Goal: Complete application form

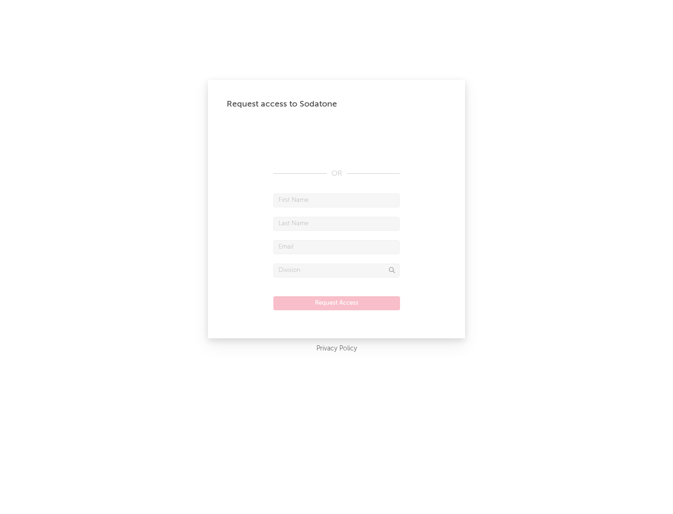
click at [336, 200] on input "text" at bounding box center [336, 200] width 126 height 14
type input "[PERSON_NAME]"
click at [336, 223] on input "text" at bounding box center [336, 224] width 126 height 14
type input "[PERSON_NAME]"
click at [336, 247] on input "text" at bounding box center [336, 247] width 126 height 14
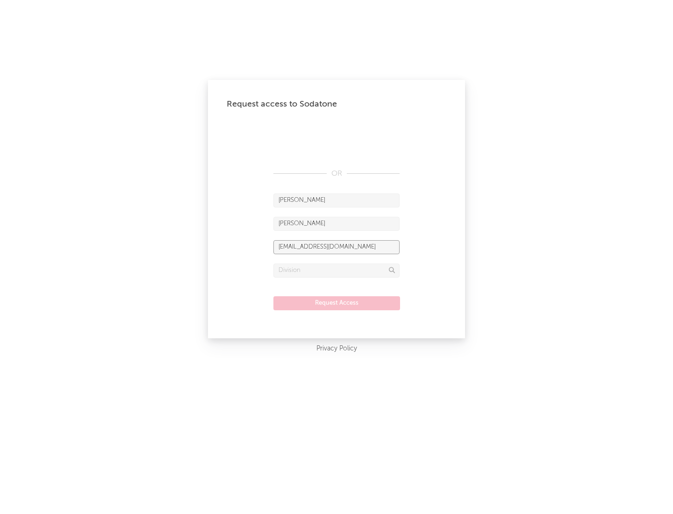
type input "[EMAIL_ADDRESS][DOMAIN_NAME]"
click at [336, 270] on input "text" at bounding box center [336, 270] width 126 height 14
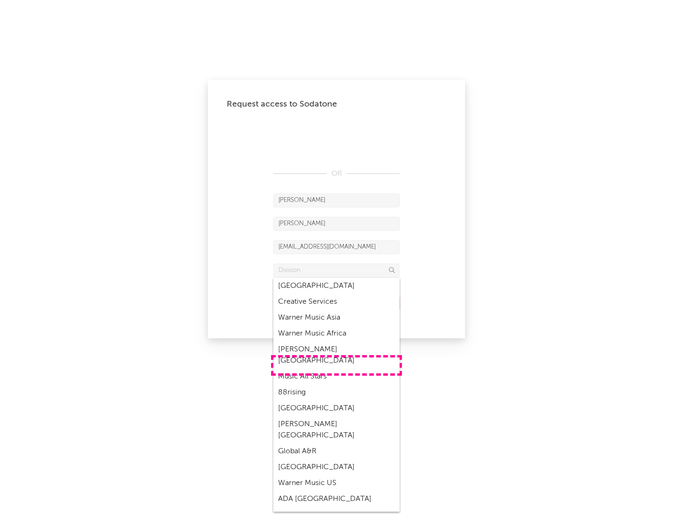
click at [336, 369] on div "Music All Stars" at bounding box center [336, 377] width 126 height 16
type input "Music All Stars"
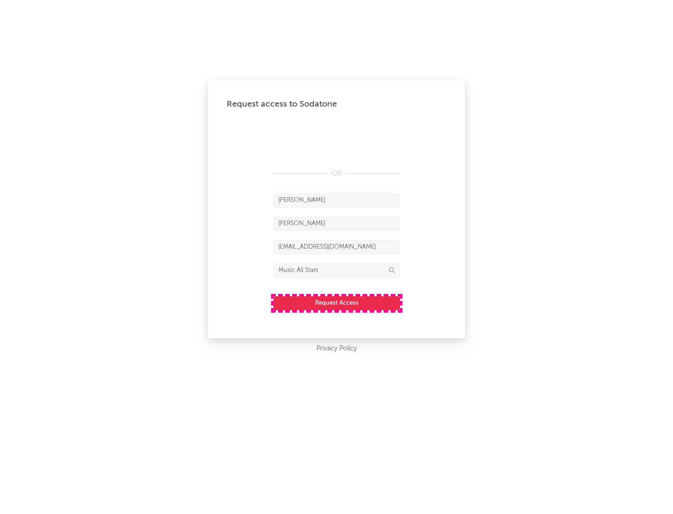
click at [336, 303] on button "Request Access" at bounding box center [336, 303] width 127 height 14
